Goal: Information Seeking & Learning: Find specific fact

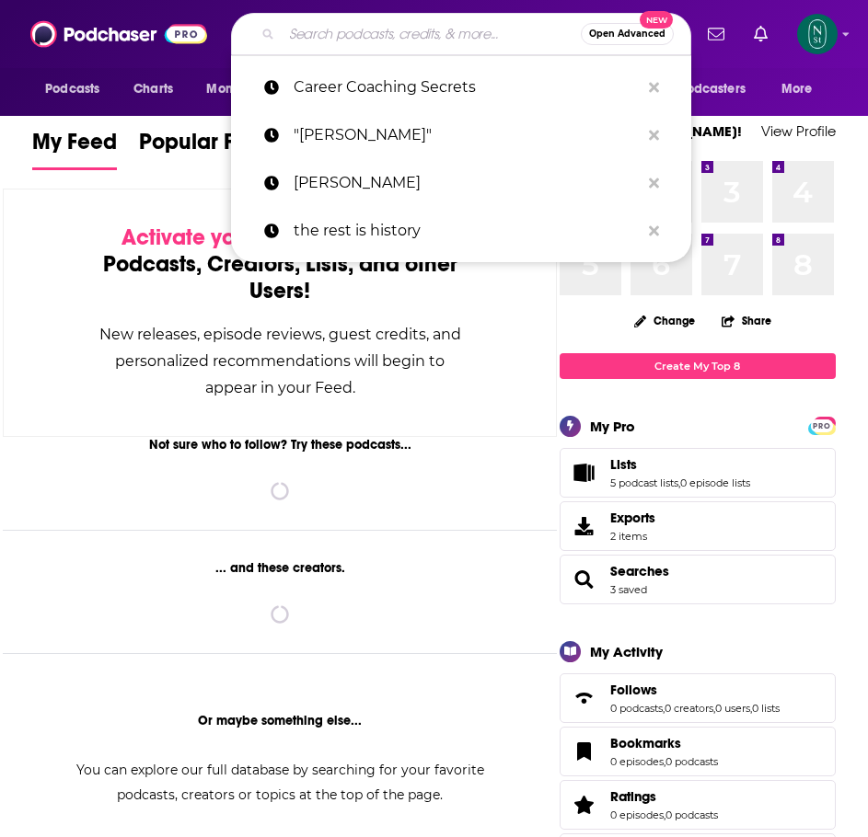
click at [370, 27] on input "Search podcasts, credits, & more..." at bounding box center [431, 33] width 299 height 29
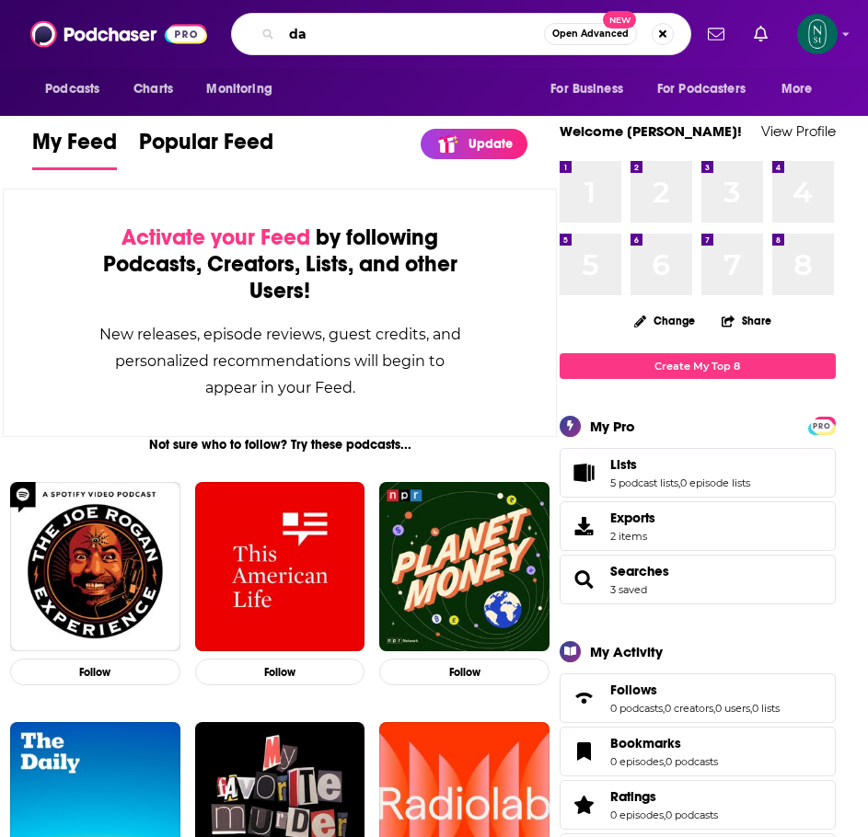
type input "d"
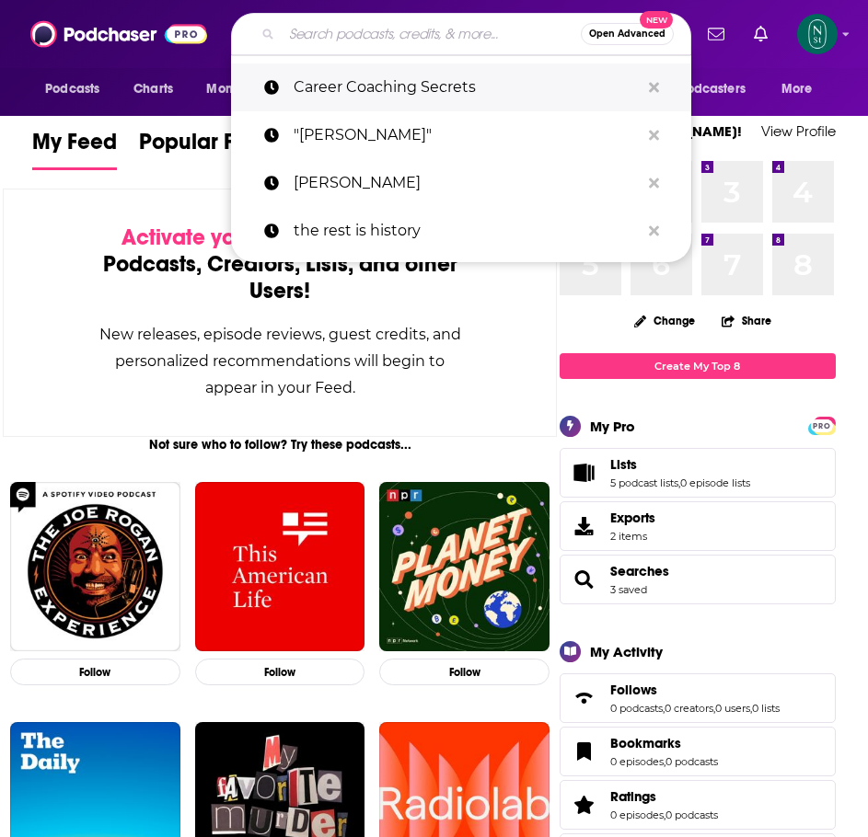
click at [378, 88] on p "Career Coaching Secrets" at bounding box center [466, 87] width 346 height 48
type input "Career Coaching Secrets"
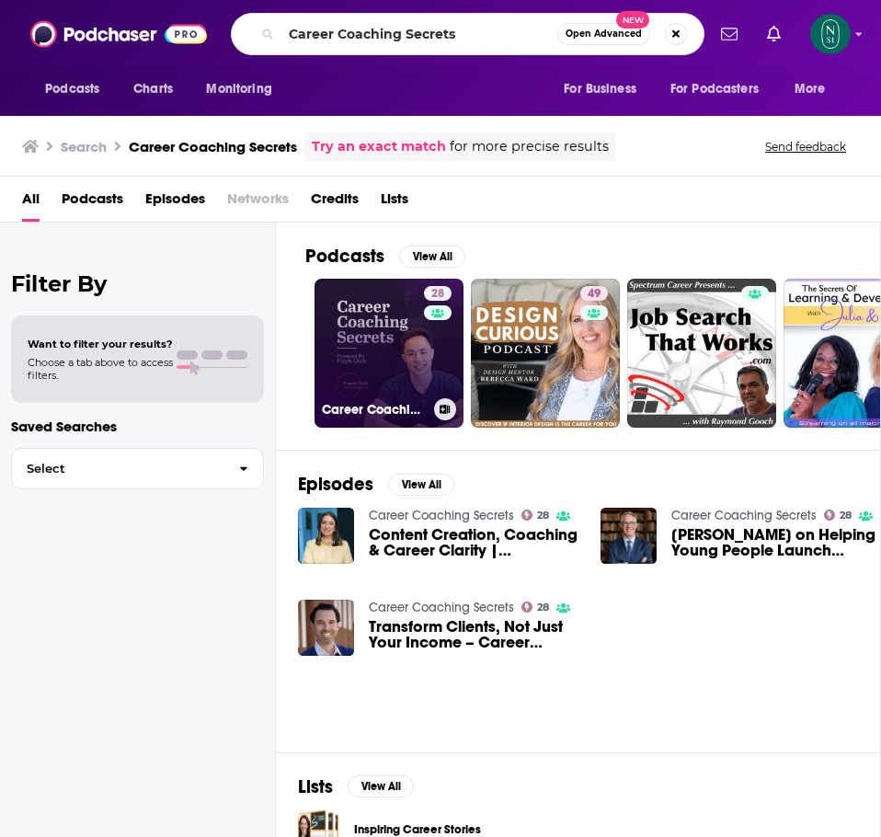
click at [354, 358] on link "28 Career Coaching Secrets" at bounding box center [389, 353] width 149 height 149
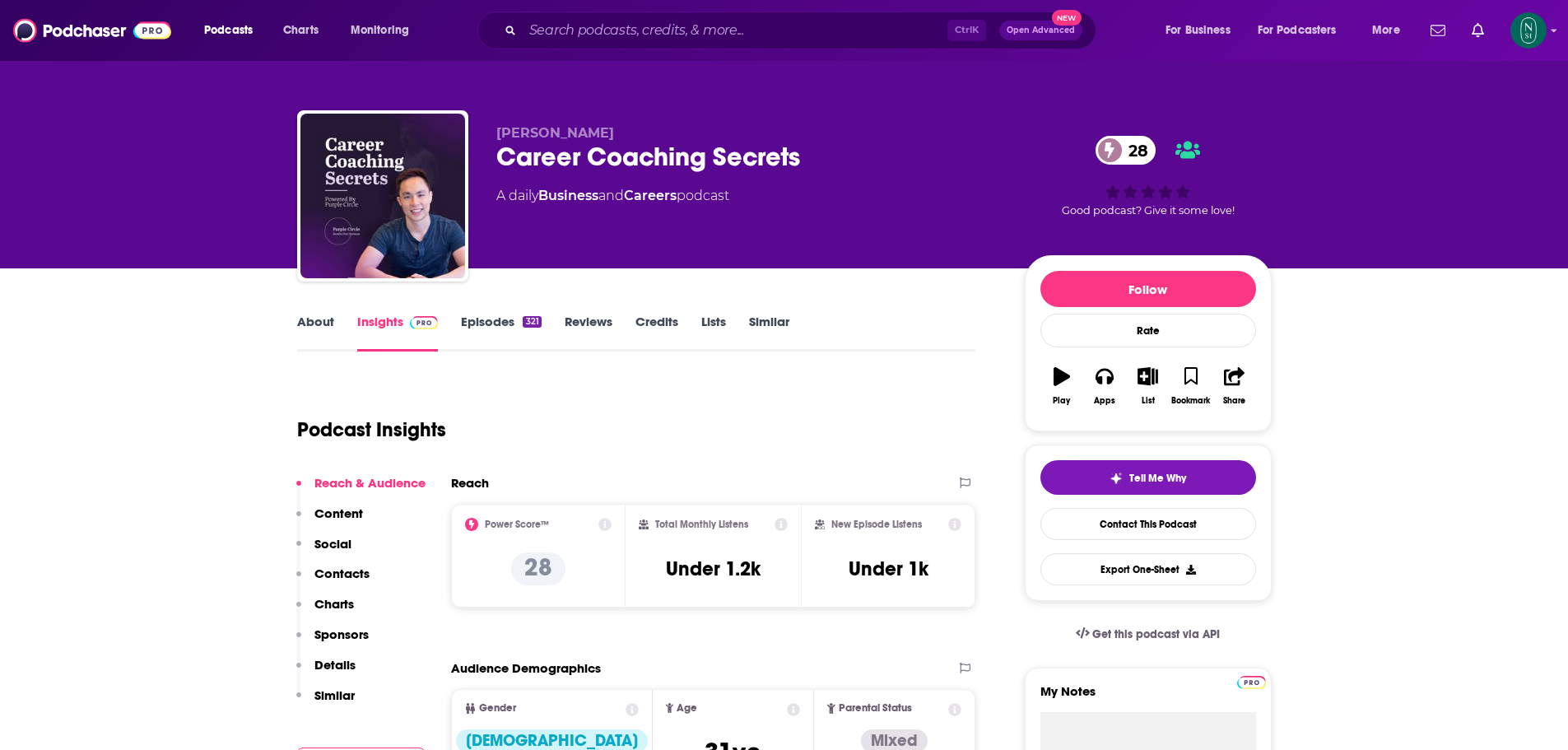
click at [652, 326] on link "Credits" at bounding box center [657, 333] width 43 height 38
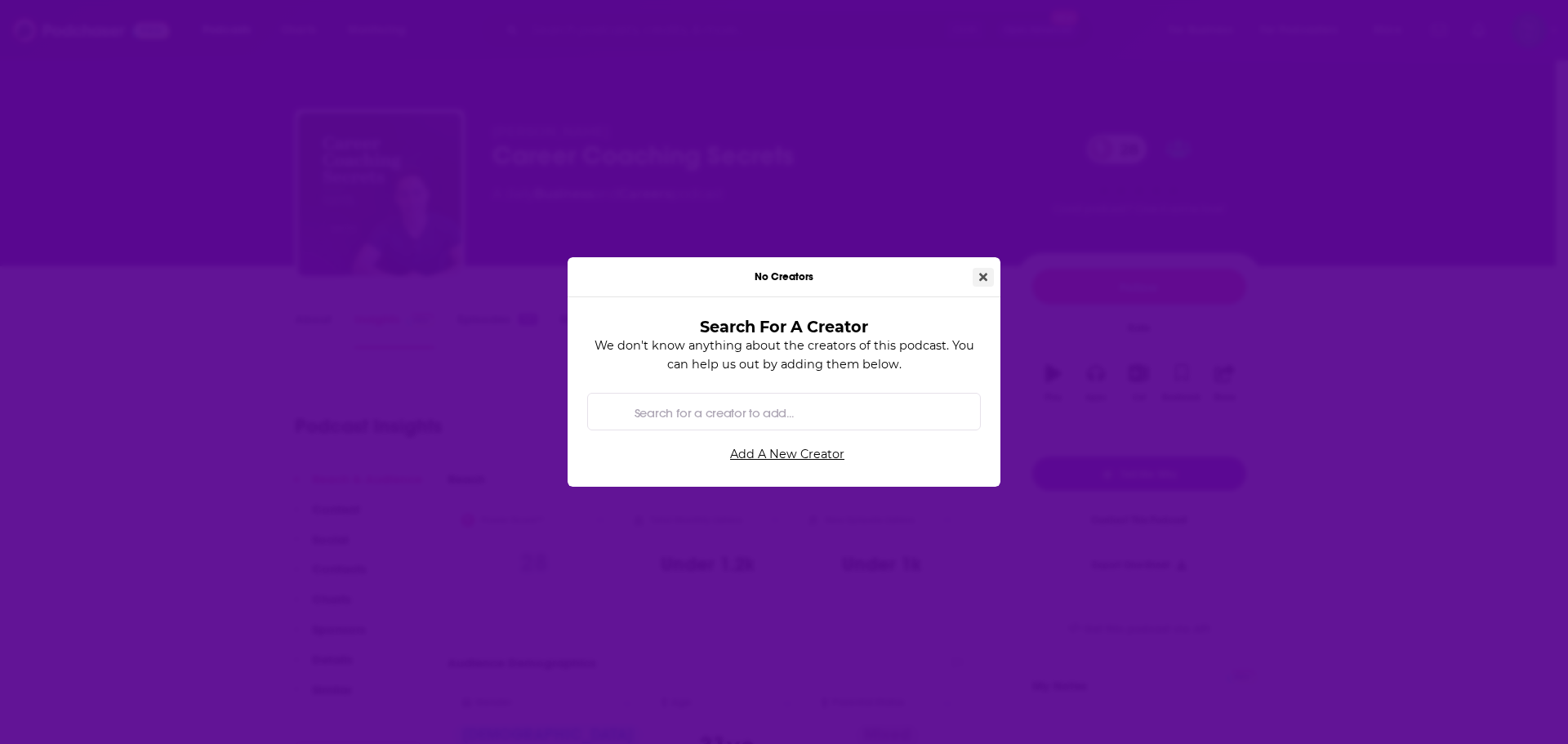
click at [770, 271] on button "Close" at bounding box center [984, 277] width 21 height 19
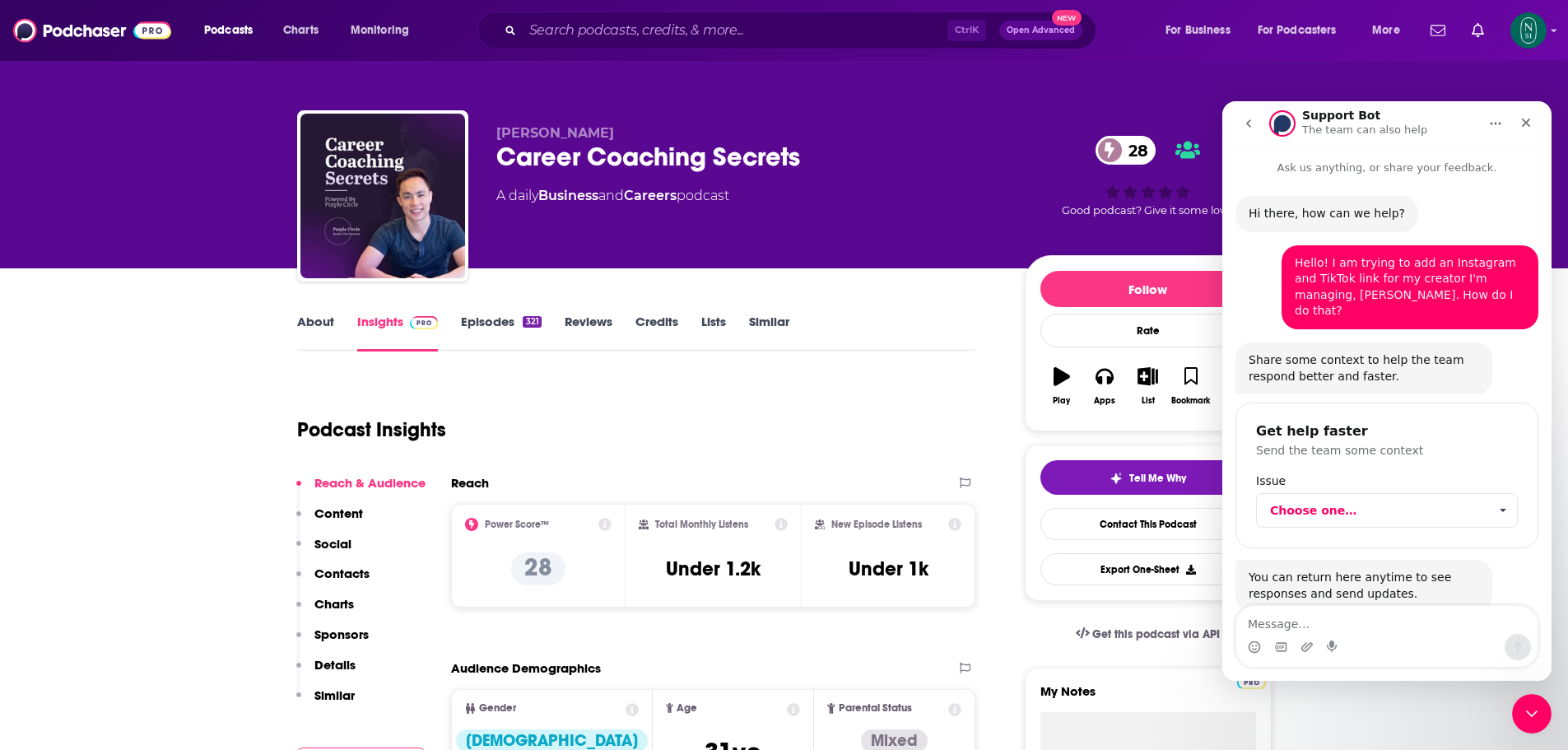
scroll to position [25, 0]
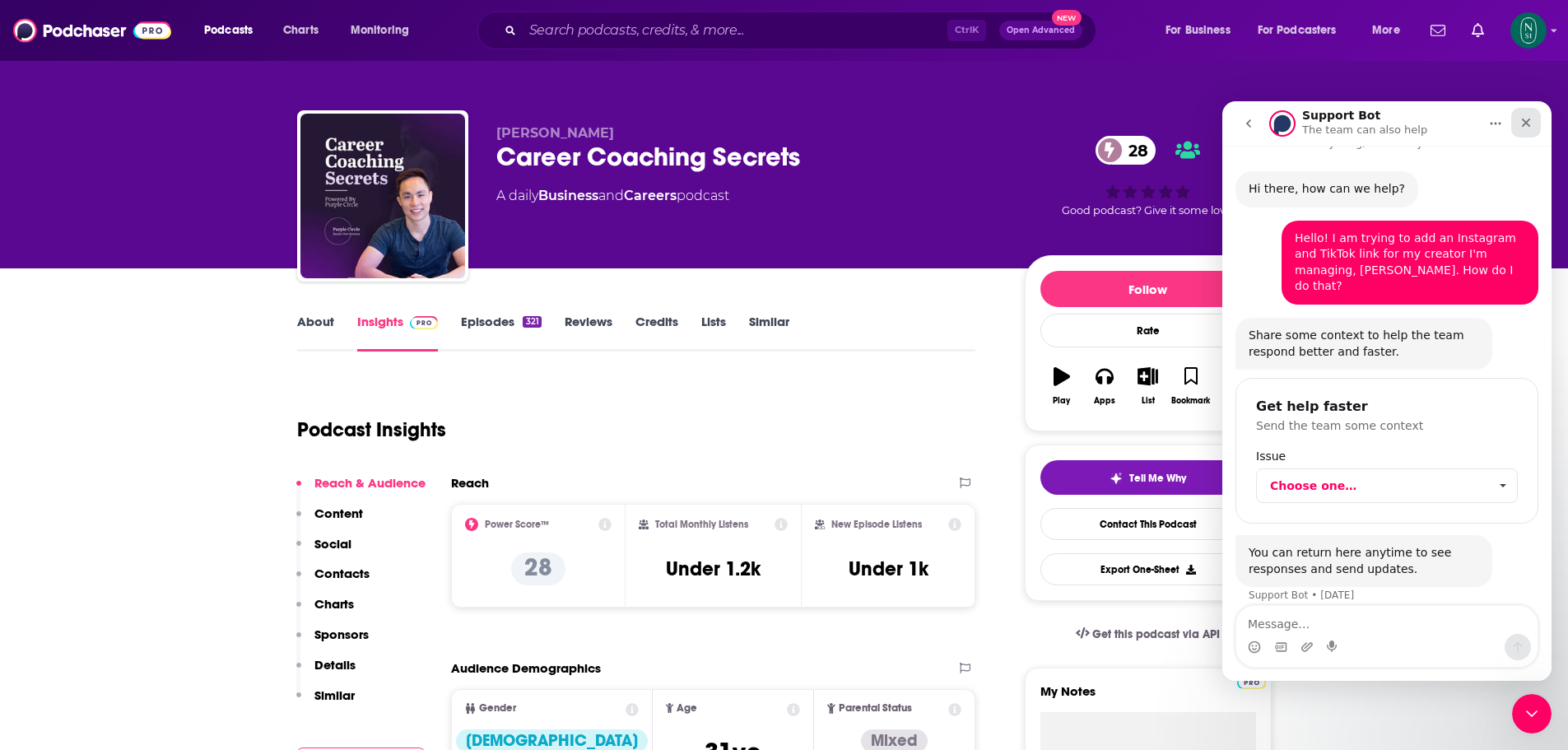
click at [776, 118] on icon "Close" at bounding box center [1525, 123] width 13 height 13
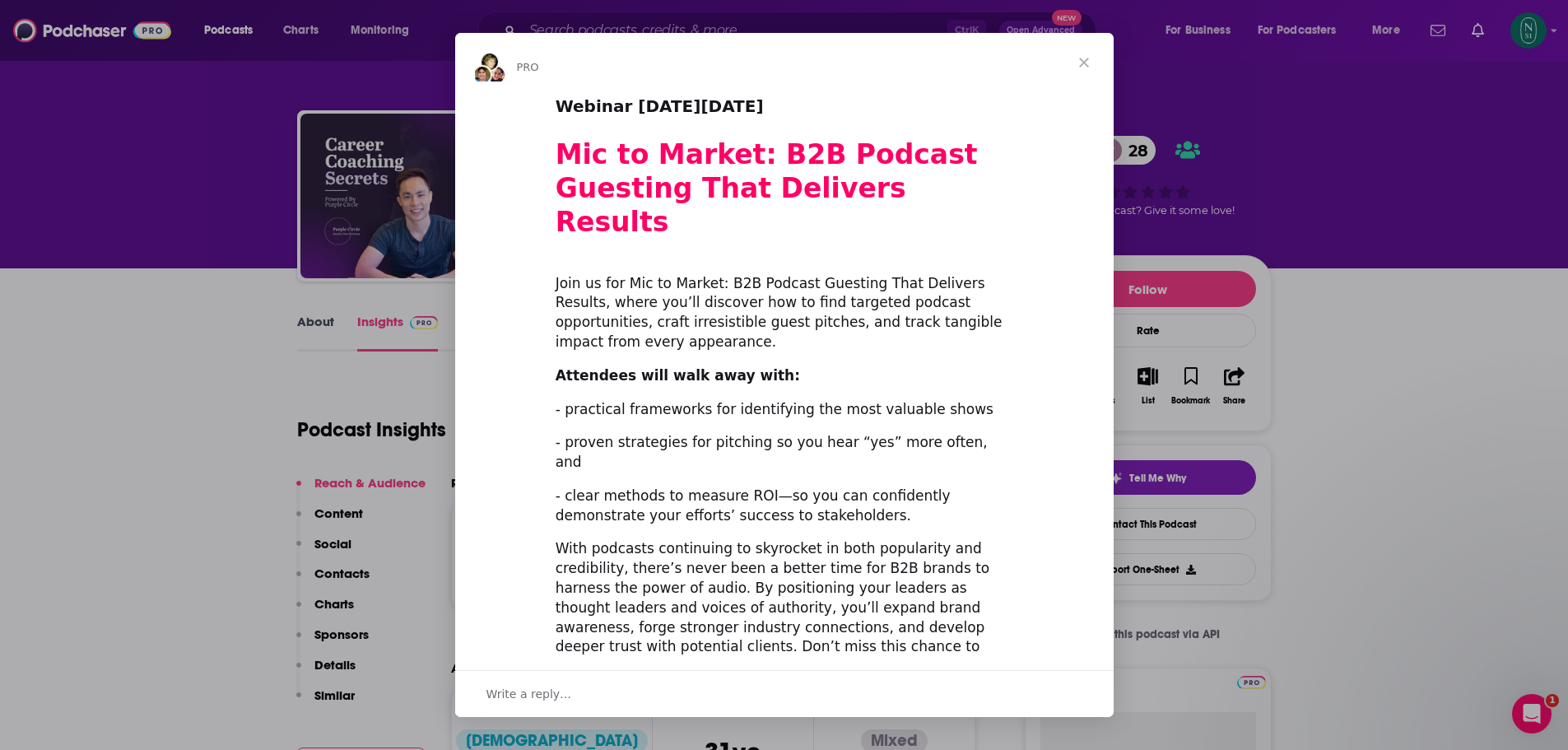
click at [776, 61] on span "Close" at bounding box center [1083, 63] width 59 height 59
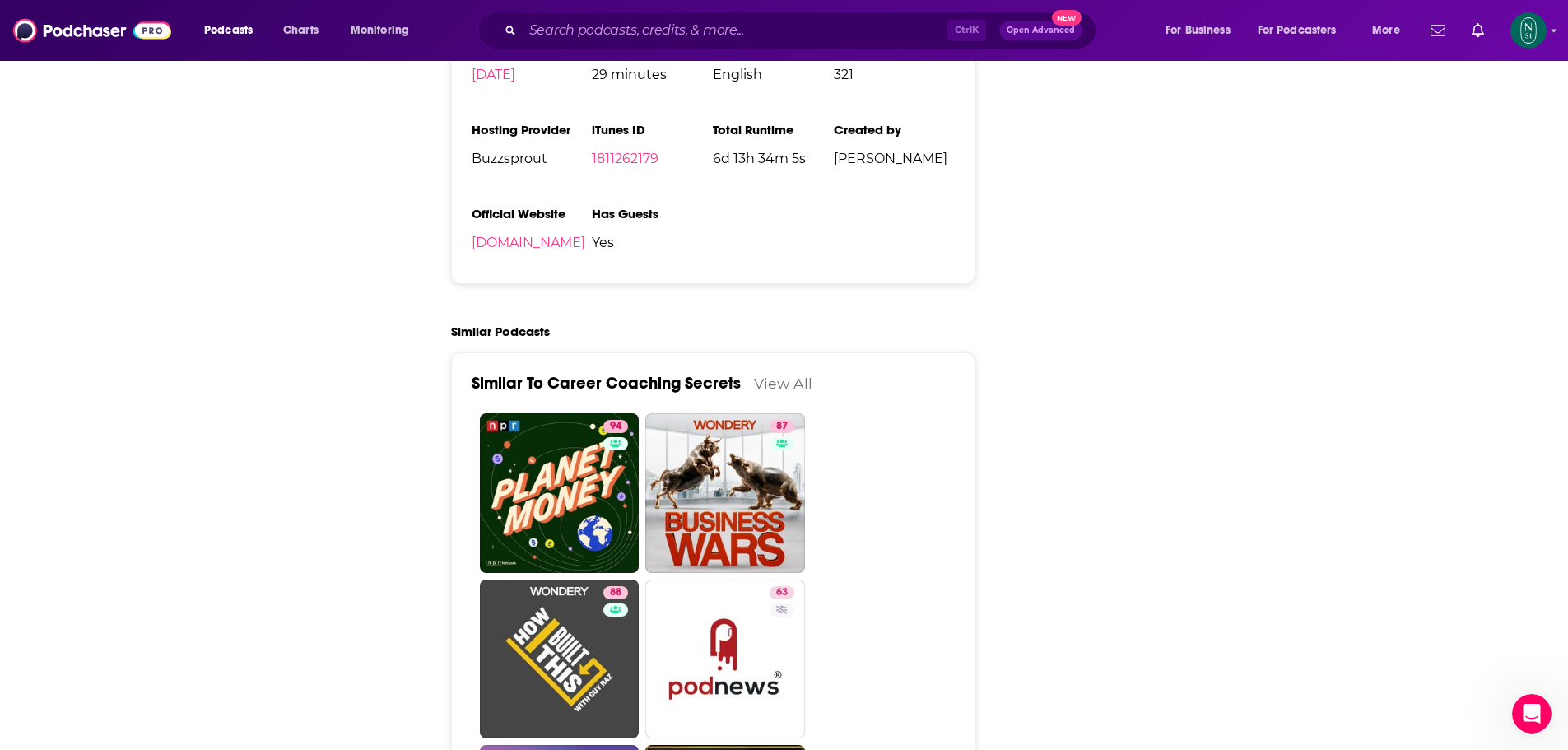
scroll to position [0, 0]
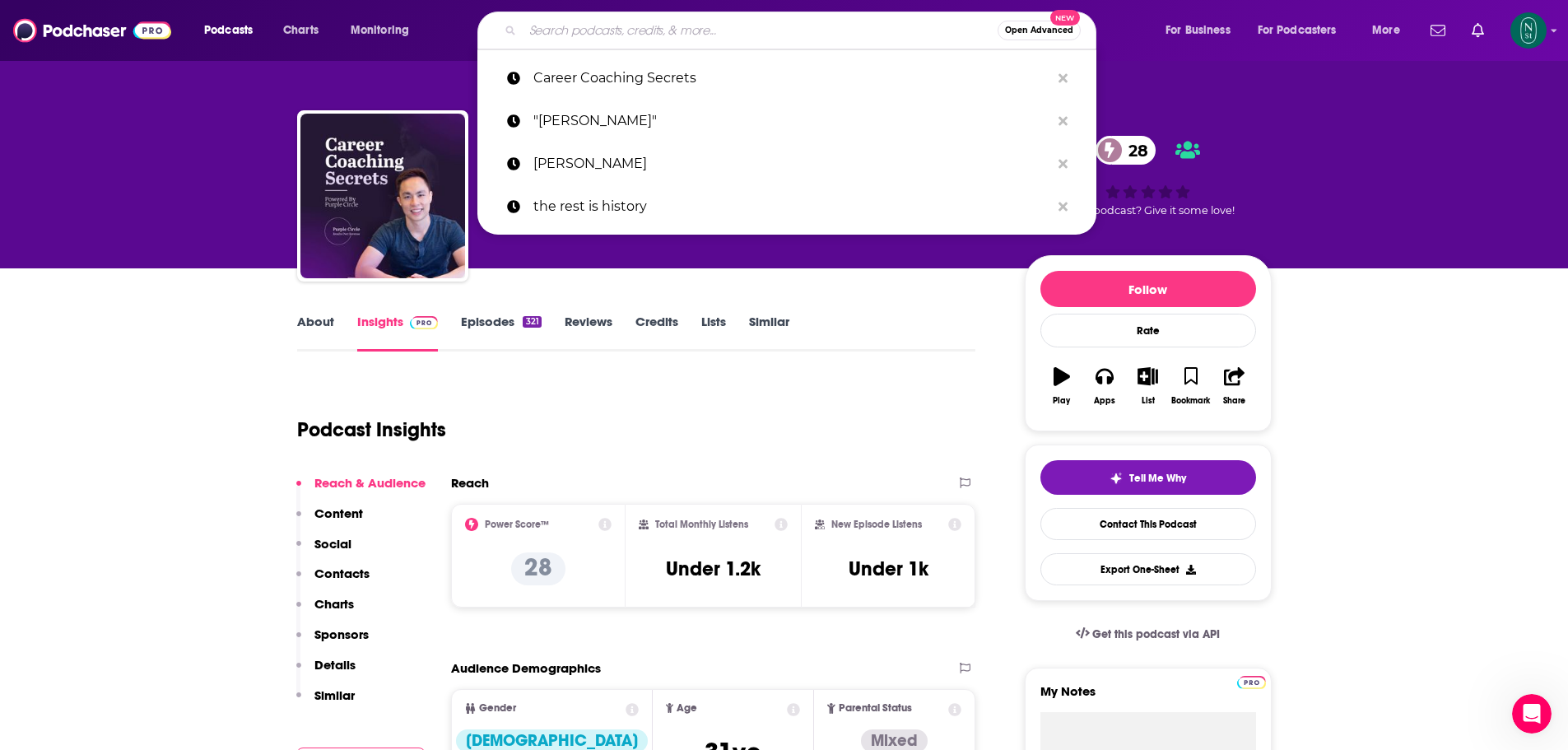
click at [655, 35] on input "Search podcasts, credits, & more..." at bounding box center [759, 30] width 475 height 26
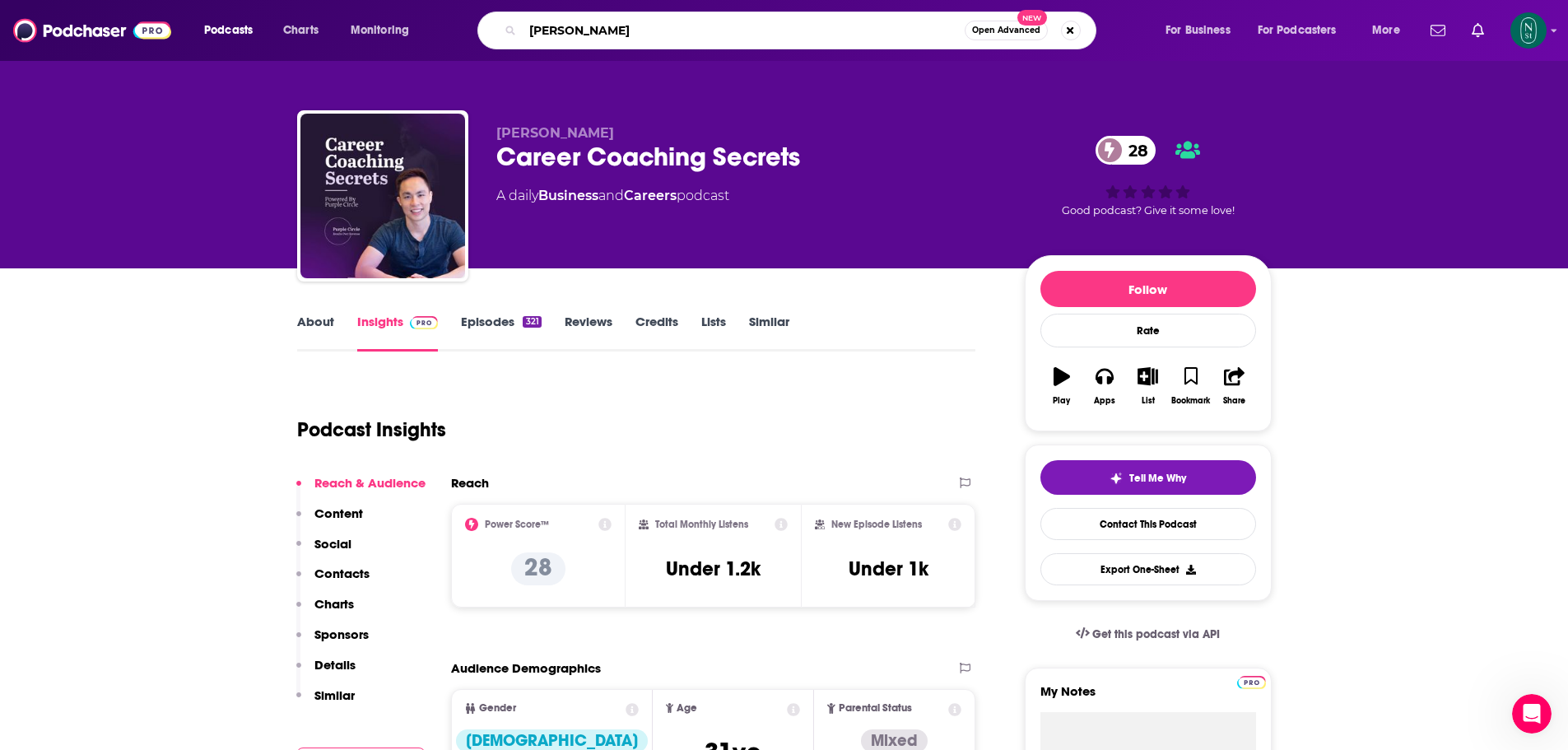
type input "[PERSON_NAME]"
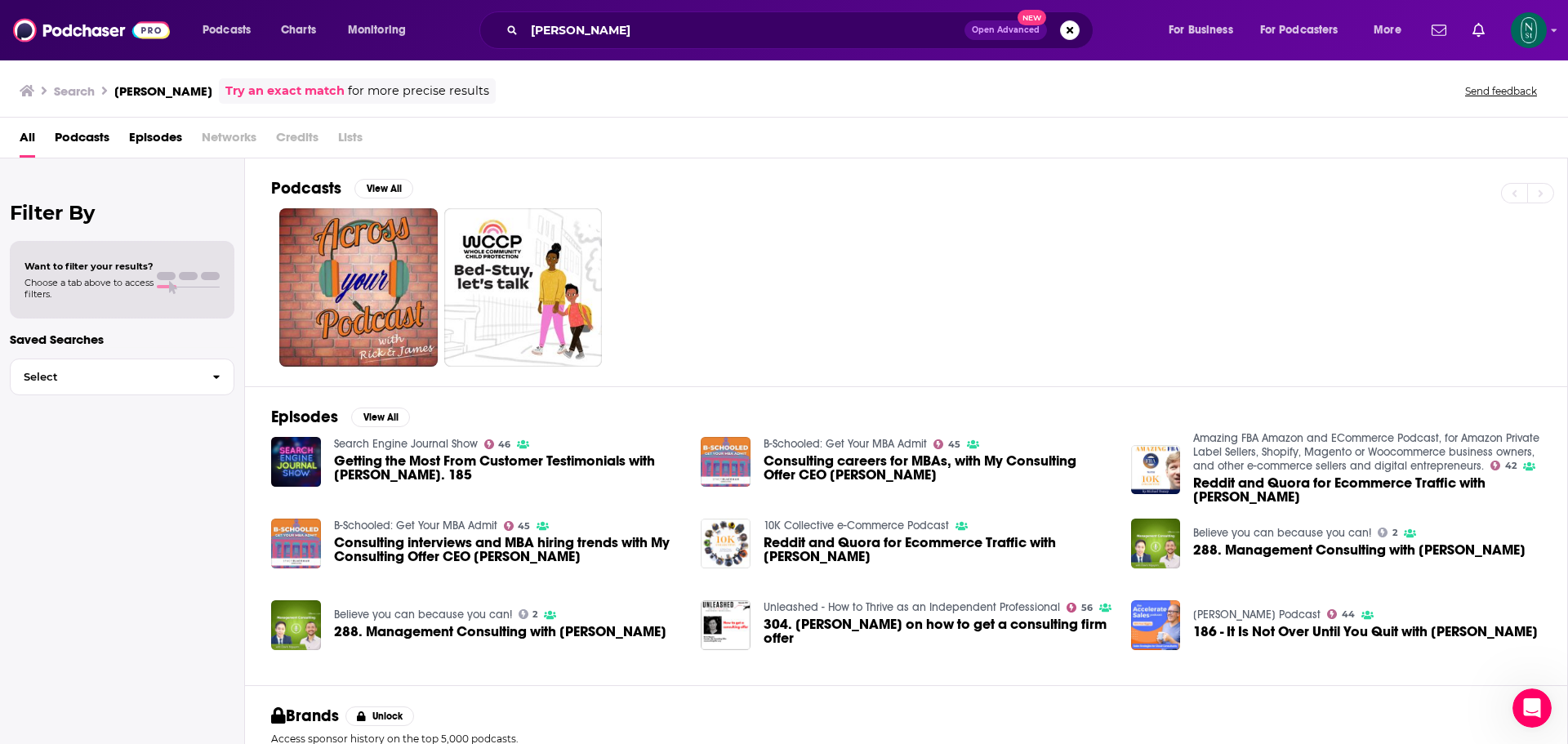
click at [770, 629] on span "186 - It Is Not Over Until You Quit with [PERSON_NAME]" at bounding box center [1366, 632] width 344 height 14
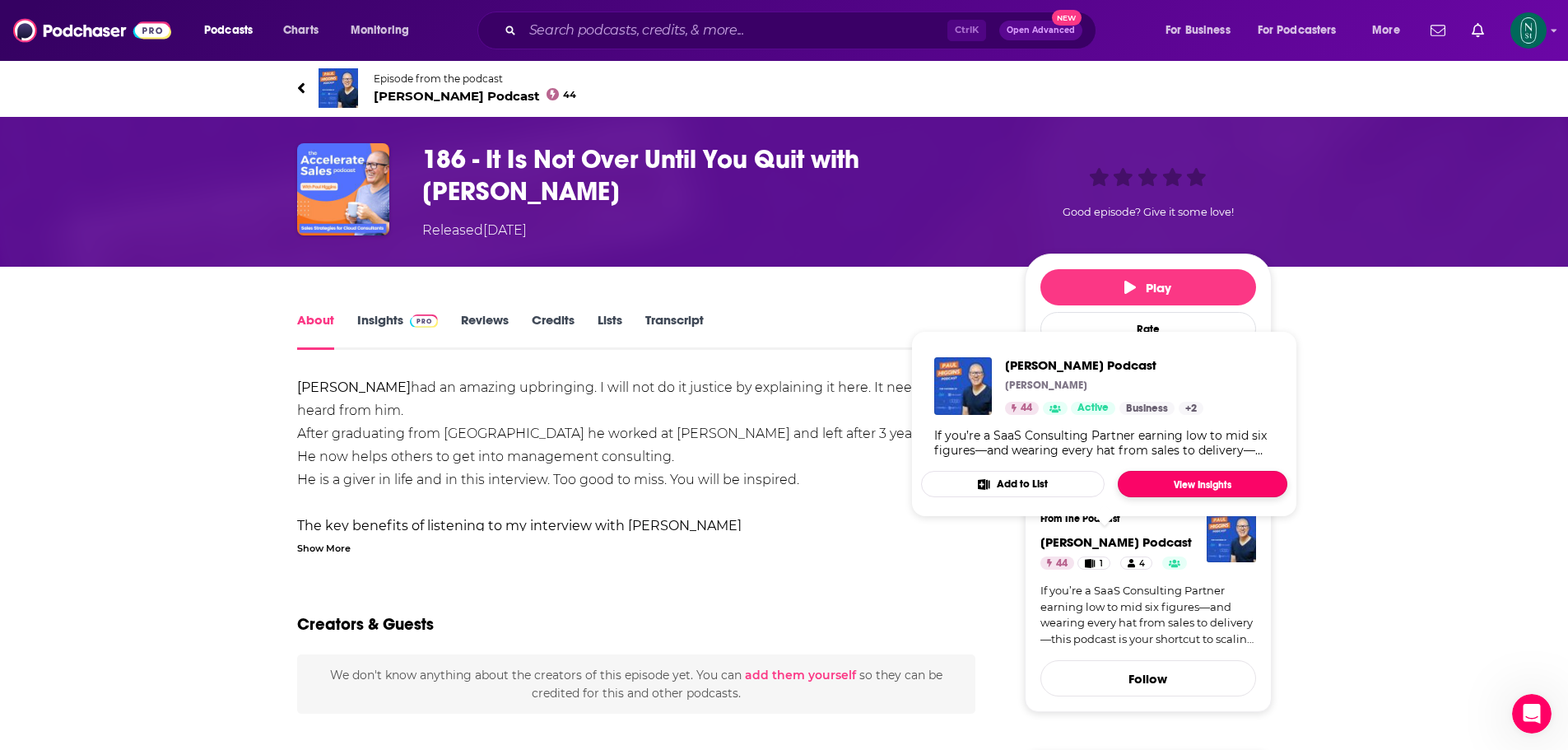
click at [776, 482] on link "View Insights" at bounding box center [1202, 483] width 170 height 26
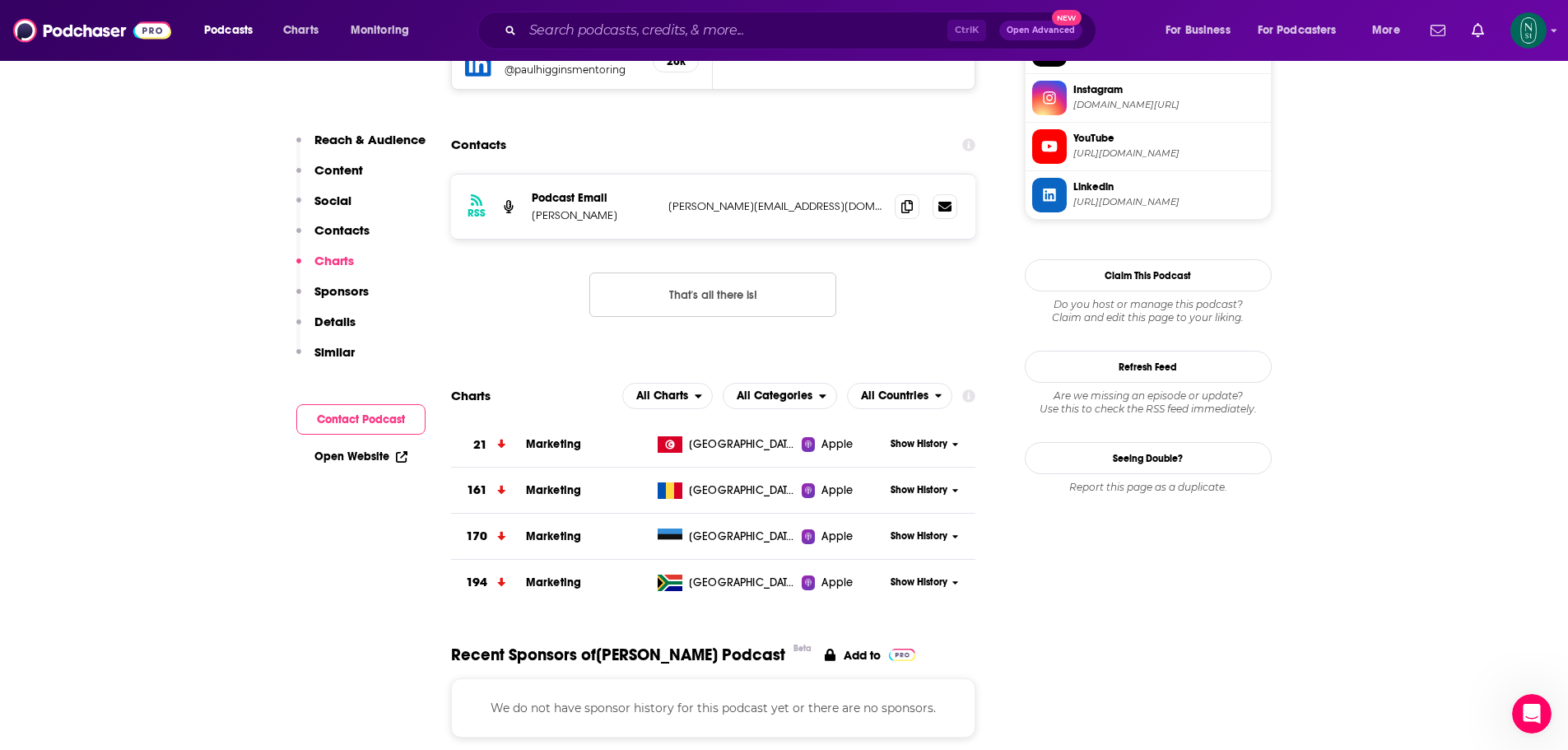
scroll to position [1659, 0]
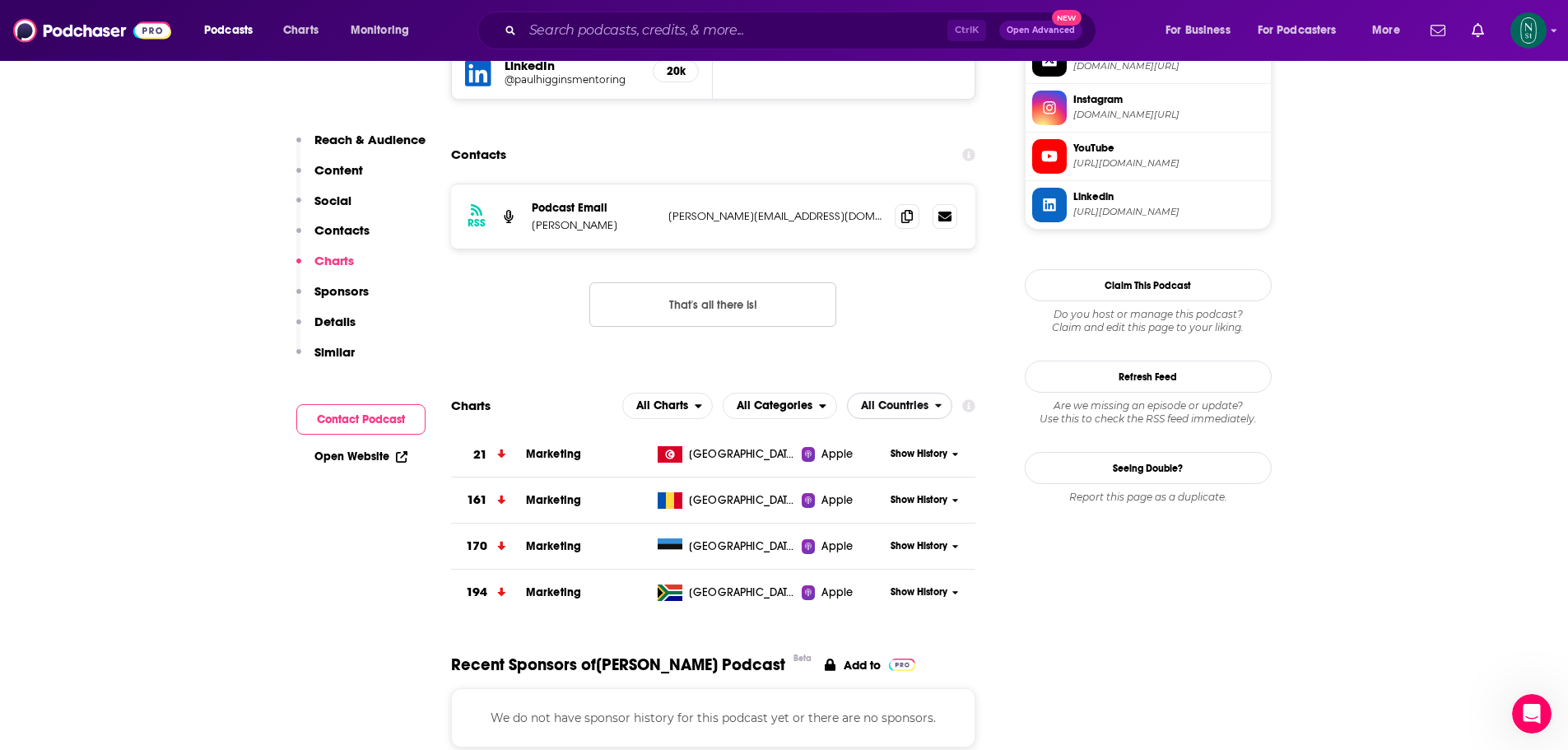
click at [776, 400] on span "All Countries" at bounding box center [894, 405] width 67 height 12
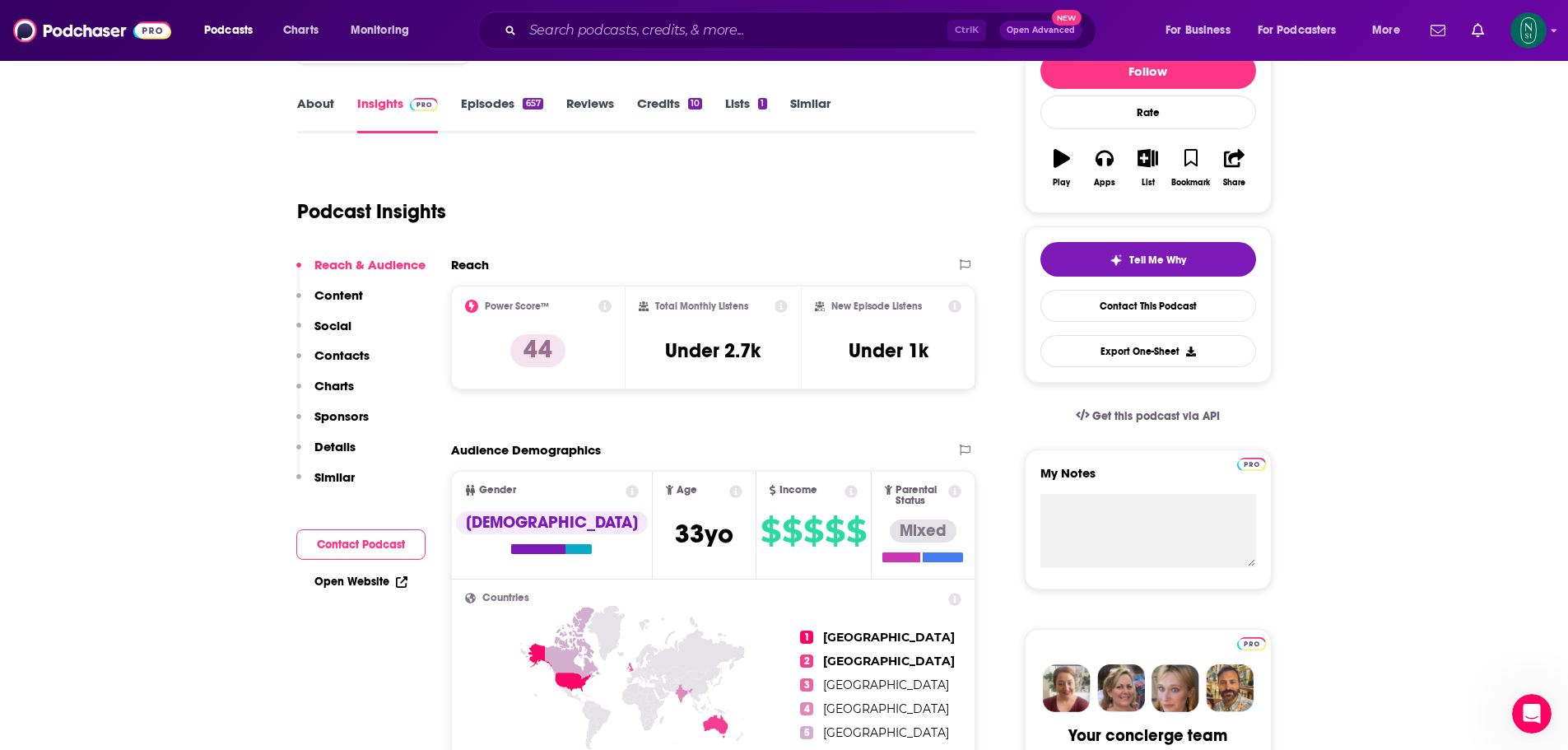
scroll to position [119, 0]
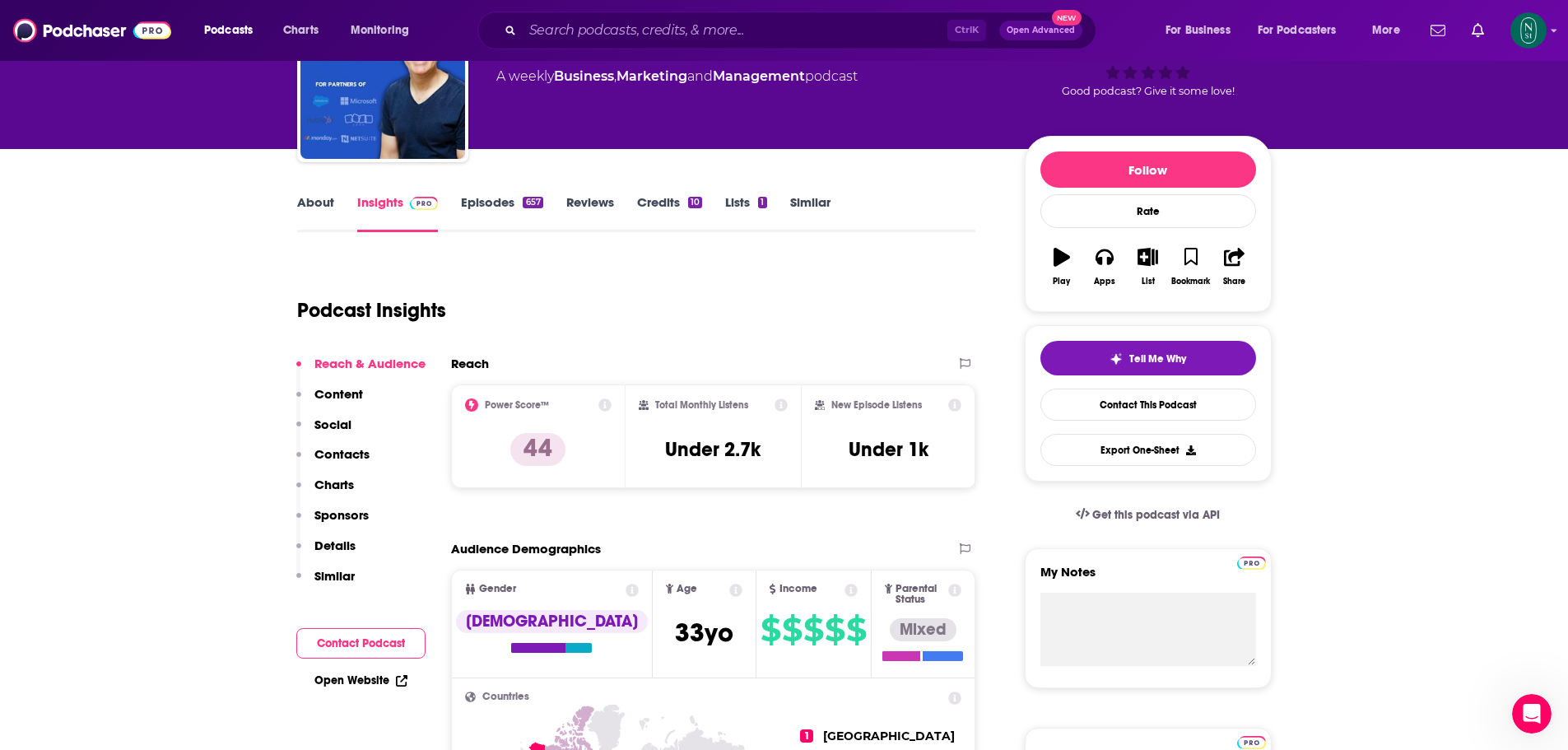
click at [692, 204] on div "10" at bounding box center [695, 202] width 14 height 12
